Goal: Find specific page/section: Find specific page/section

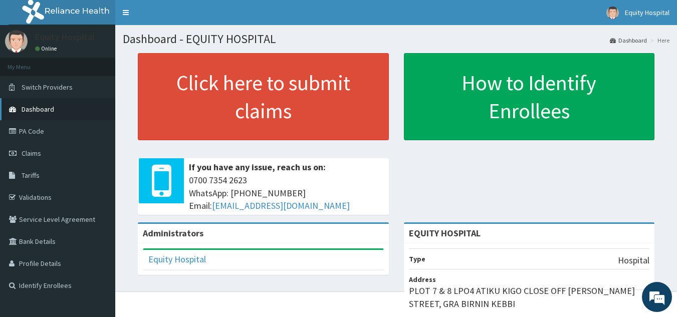
click at [41, 104] on link "Dashboard" at bounding box center [57, 109] width 115 height 22
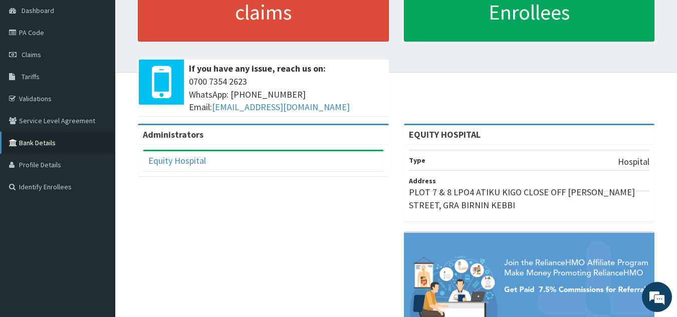
scroll to position [73, 0]
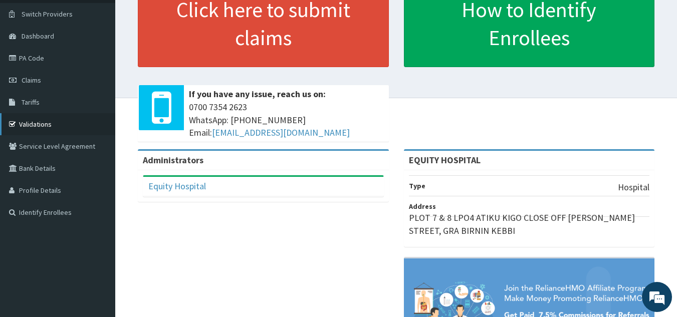
click at [32, 124] on link "Validations" at bounding box center [57, 124] width 115 height 22
